Goal: Task Accomplishment & Management: Manage account settings

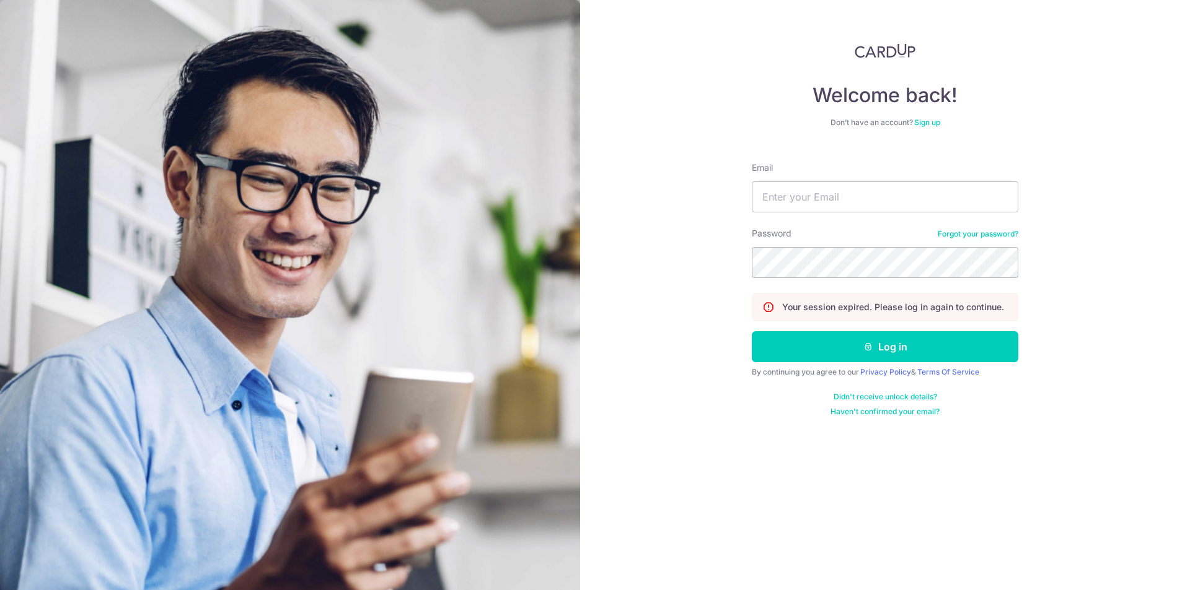
click at [877, 215] on form "Email Password Forgot your password? Your session expired. Please log in again …" at bounding box center [885, 284] width 266 height 265
click at [873, 202] on input "Email" at bounding box center [885, 197] width 266 height 31
type input "[EMAIL_ADDRESS][DOMAIN_NAME]"
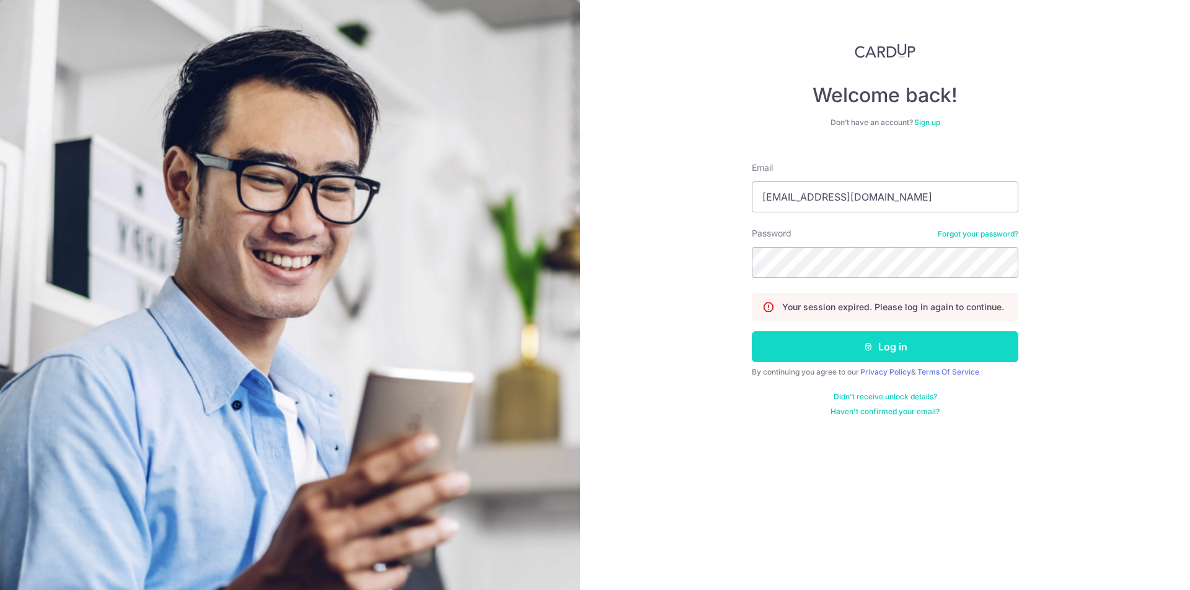
click at [833, 348] on button "Log in" at bounding box center [885, 346] width 266 height 31
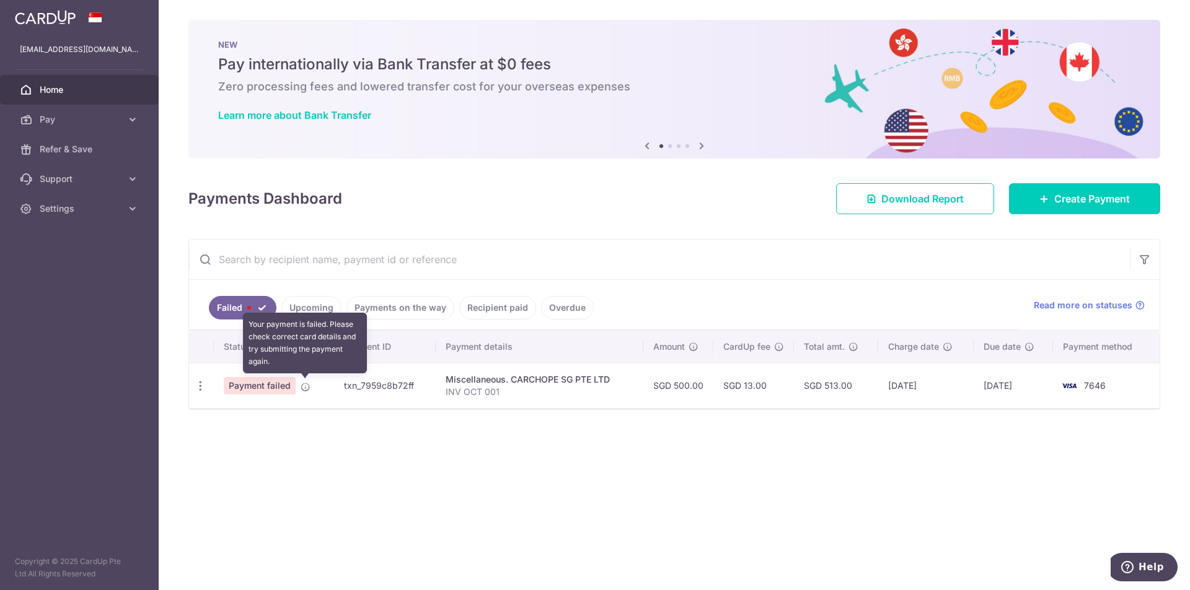
click at [307, 387] on icon at bounding box center [306, 387] width 10 height 10
click at [195, 386] on icon "button" at bounding box center [200, 386] width 13 height 13
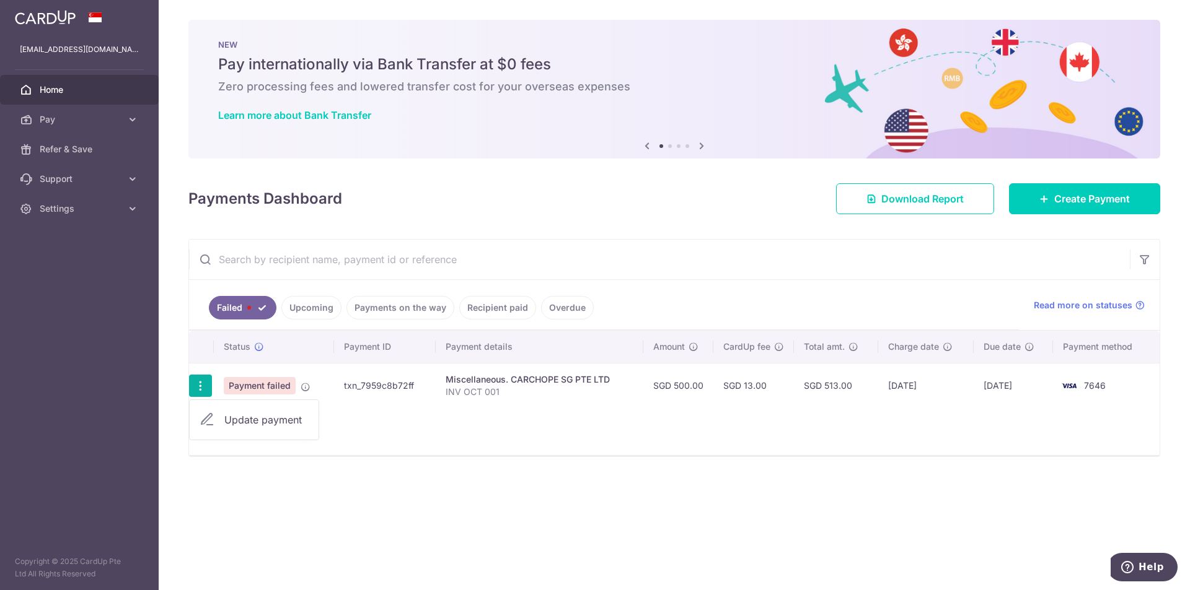
click at [227, 410] on link "Update payment" at bounding box center [254, 420] width 129 height 30
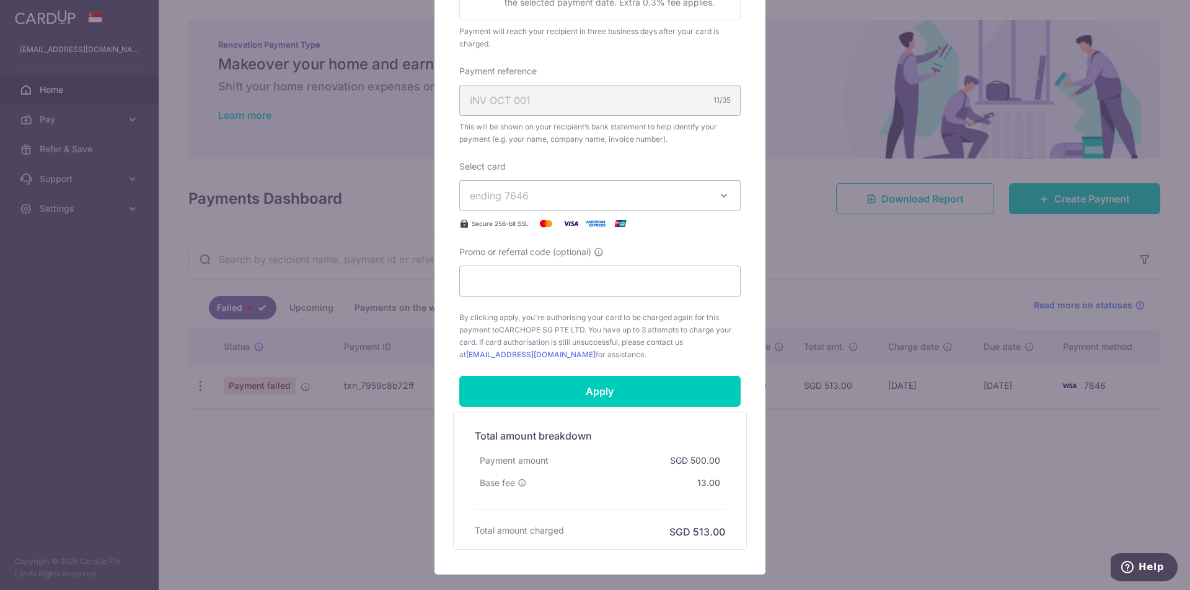
scroll to position [413, 0]
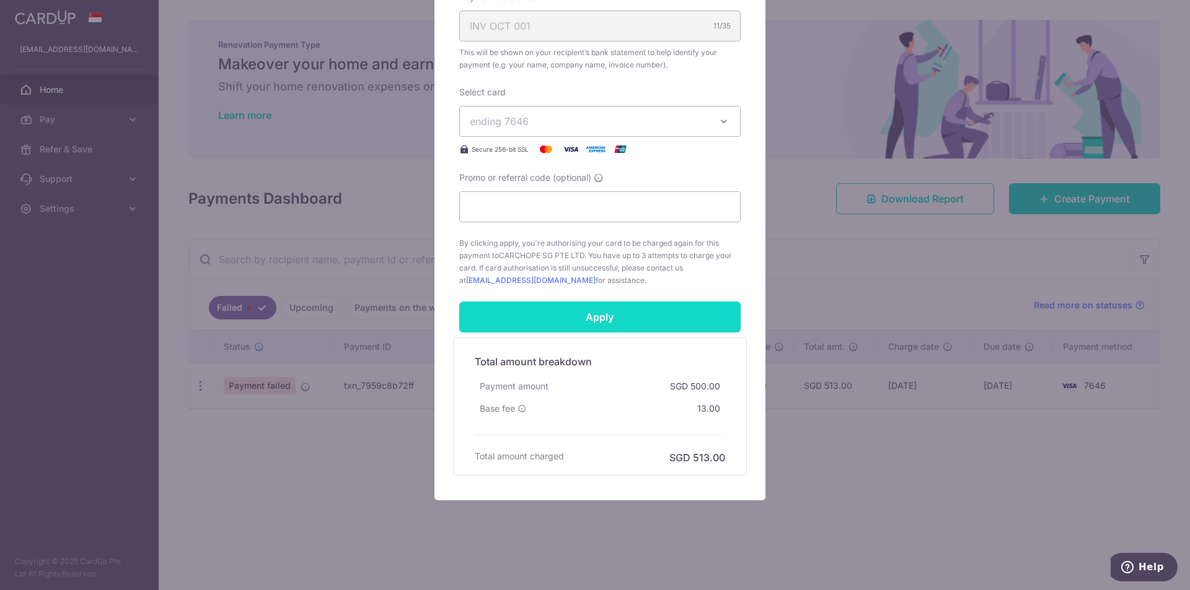
click at [592, 319] on input "Apply" at bounding box center [599, 317] width 281 height 31
